Goal: Find specific page/section

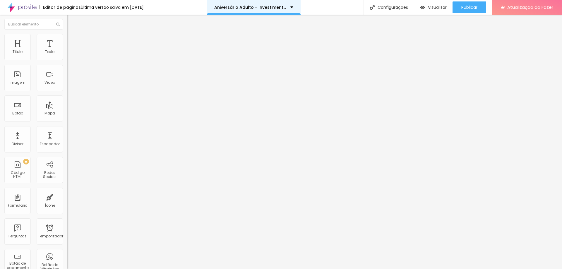
click at [260, 8] on font "Aniversário Adulto - Investimento." at bounding box center [250, 7] width 73 height 6
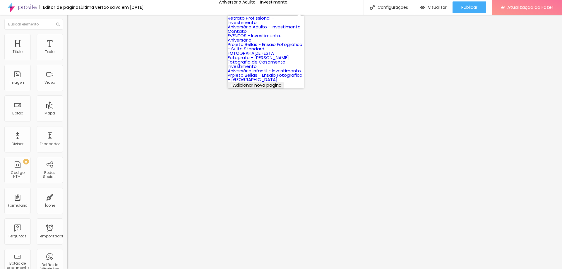
scroll to position [69, 0]
click at [253, 74] on font "Aniversário Infantil - Investimento." at bounding box center [265, 71] width 74 height 6
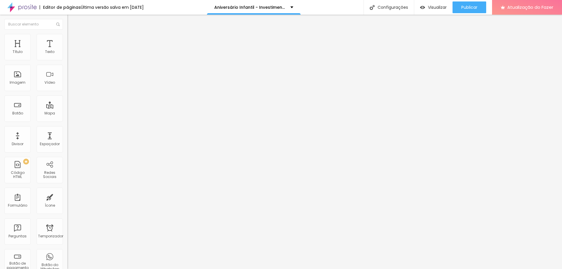
click at [73, 41] on font "Avançado" at bounding box center [82, 43] width 19 height 5
click at [67, 252] on div at bounding box center [100, 252] width 67 height 0
